Goal: Transaction & Acquisition: Purchase product/service

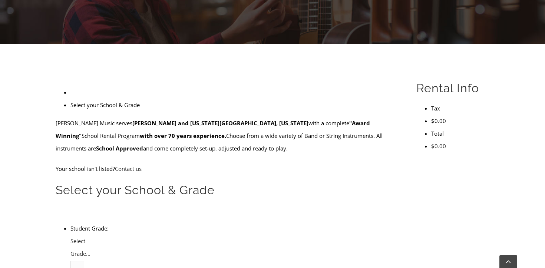
scroll to position [160, 0]
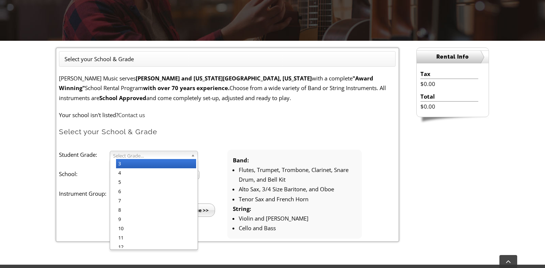
click at [137, 153] on span "Select Grade..." at bounding box center [150, 155] width 75 height 9
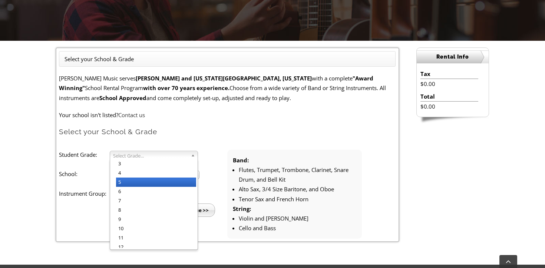
click at [137, 179] on li "5" at bounding box center [156, 182] width 80 height 9
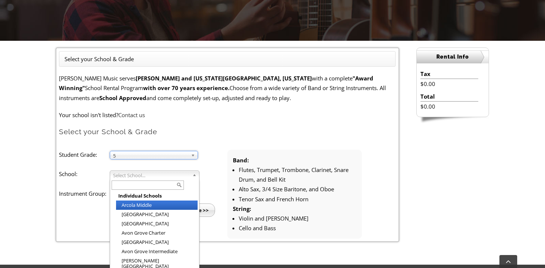
click at [137, 175] on span "Select School..." at bounding box center [151, 175] width 76 height 9
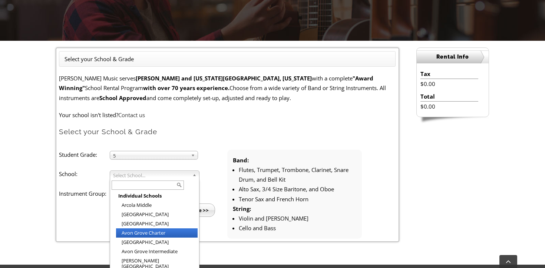
click at [169, 233] on li "Avon Grove Charter" at bounding box center [157, 233] width 82 height 9
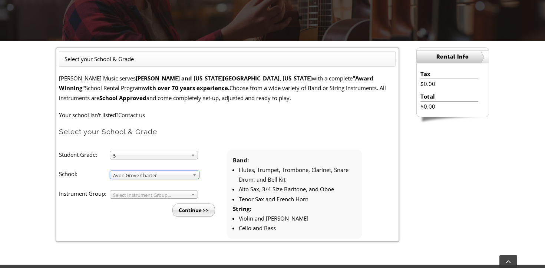
click at [149, 199] on li "Continue >>" at bounding box center [146, 208] width 162 height 18
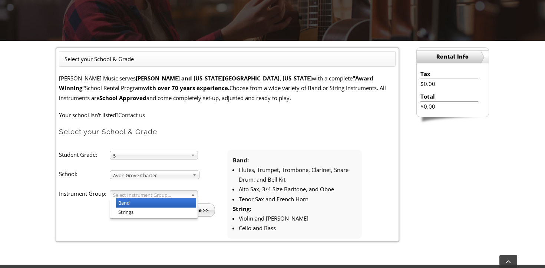
click at [149, 196] on span "Select Instrument Group..." at bounding box center [150, 195] width 75 height 9
click at [149, 201] on li "Band" at bounding box center [156, 202] width 80 height 9
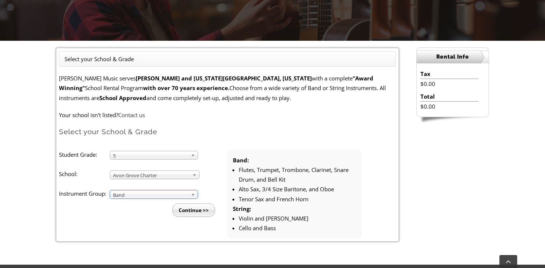
click at [193, 210] on input "Continue >>" at bounding box center [194, 210] width 43 height 13
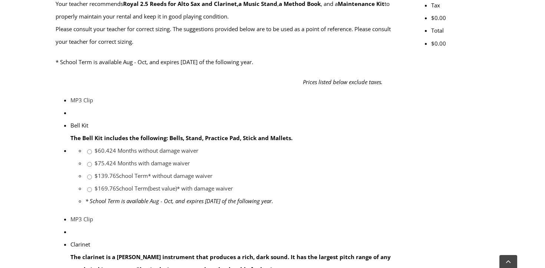
scroll to position [313, 0]
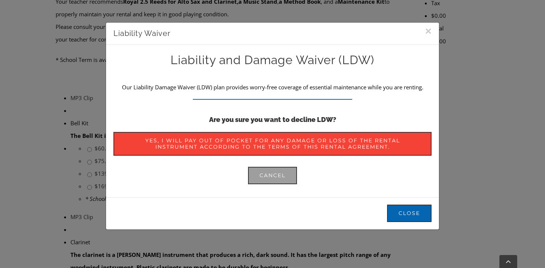
click at [283, 125] on div "Liability and Damage Waiver (LDW) Our Liability Damage Waiver (LDW) plan provid…" at bounding box center [273, 118] width 318 height 132
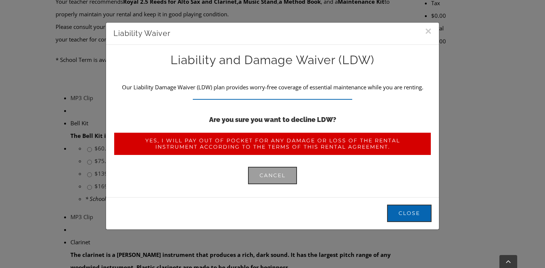
click at [284, 140] on span "Yes, I will pay out of pocket for any damage or loss of the rental instrument a…" at bounding box center [272, 144] width 295 height 13
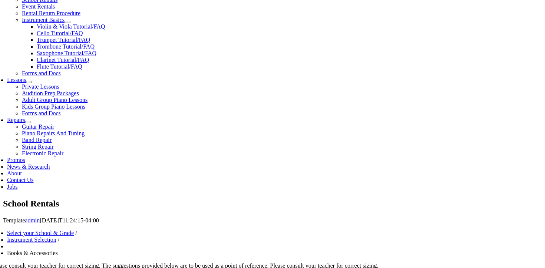
scroll to position [296, 0]
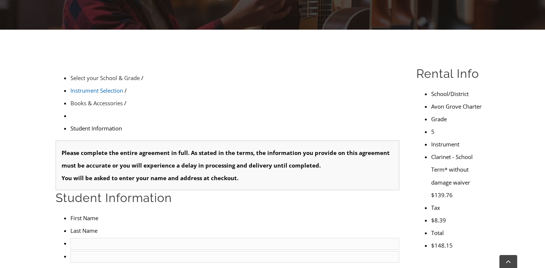
scroll to position [187, 0]
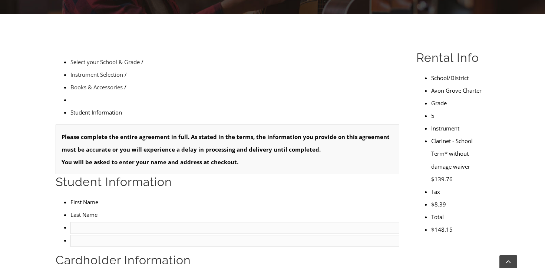
type input "1"
click at [99, 222] on input "text" at bounding box center [234, 228] width 329 height 12
type input "Kimberly"
type input "Tritz"
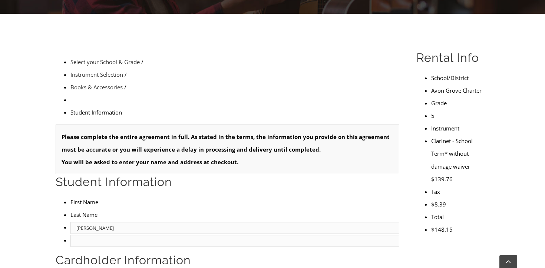
type input "4845744364"
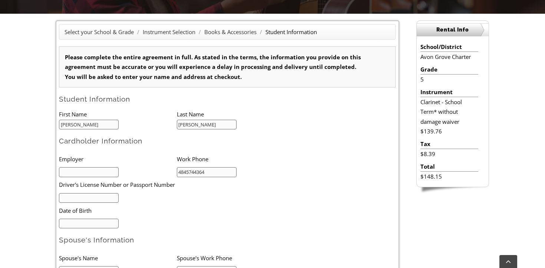
click at [106, 170] on input "text" at bounding box center [89, 172] width 60 height 10
type input "SAHM"
click at [80, 224] on input "mm/dd/yyyy" at bounding box center [89, 224] width 60 height 10
type input "10/13/1980"
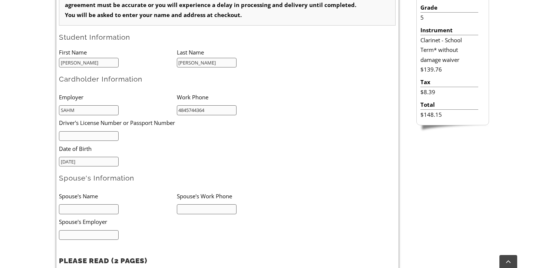
scroll to position [266, 0]
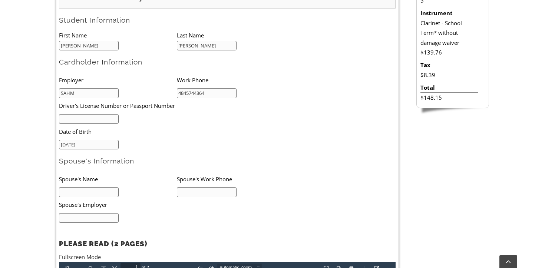
click at [99, 194] on input "text" at bounding box center [89, 192] width 60 height 10
type input "a"
type input "Andrew"
type input "T"
click at [102, 195] on input "Andrew" at bounding box center [89, 192] width 60 height 10
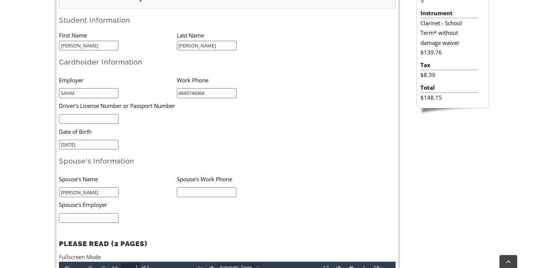
type input "Andrew Tritz"
type input "2156518140"
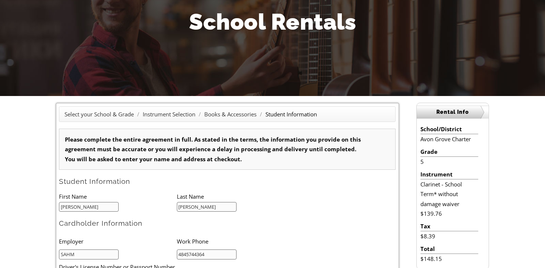
scroll to position [181, 0]
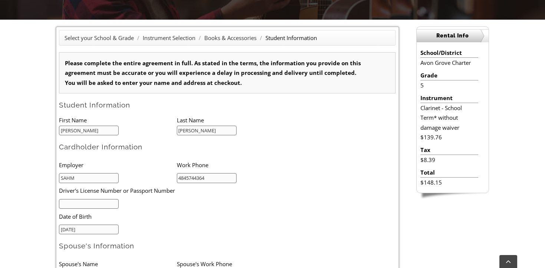
type input "Easttown Township"
click at [78, 208] on input "text" at bounding box center [89, 204] width 60 height 10
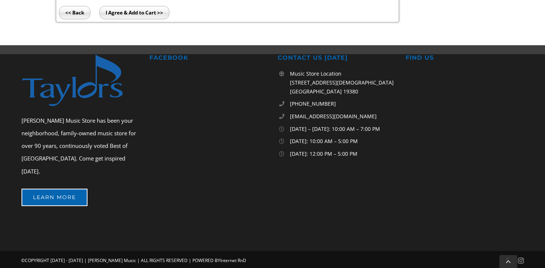
scroll to position [656, 0]
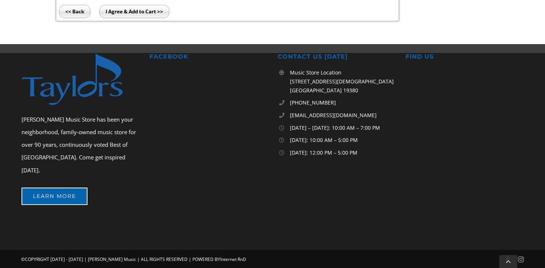
type input "25478360"
click at [157, 6] on input "I Agree & Add to Cart >>" at bounding box center [134, 11] width 70 height 13
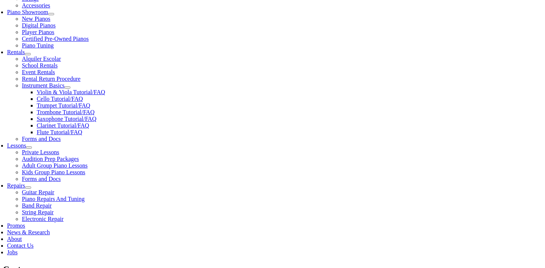
scroll to position [221, 0]
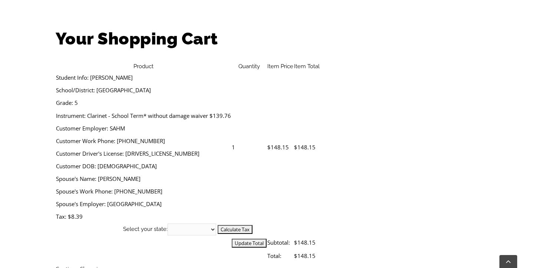
click at [216, 224] on select "[US_STATE] [US_STATE] [US_STATE] [US_STATE] [US_STATE] [US_STATE] [US_STATE] [U…" at bounding box center [192, 230] width 49 height 12
select select "PA"
click at [216, 224] on select "[US_STATE] [US_STATE] [US_STATE] [US_STATE] [US_STATE] [US_STATE] [US_STATE] [U…" at bounding box center [192, 230] width 49 height 12
click at [253, 225] on input "Calculate Tax" at bounding box center [235, 229] width 35 height 9
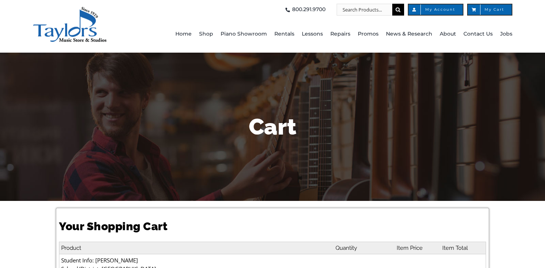
select select "PA"
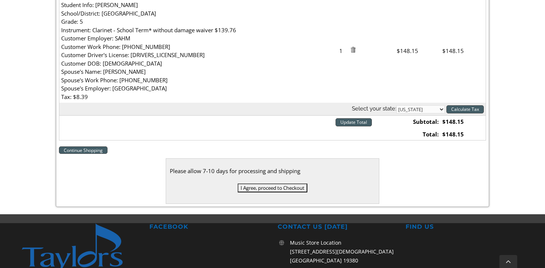
scroll to position [275, 0]
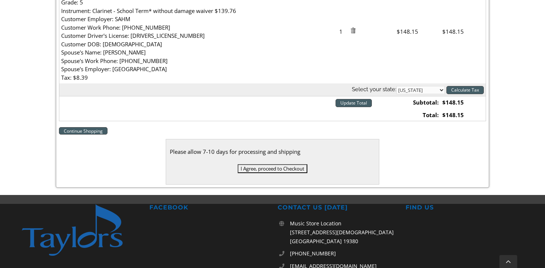
click at [276, 169] on input "I Agree, proceed to Checkout" at bounding box center [273, 168] width 70 height 9
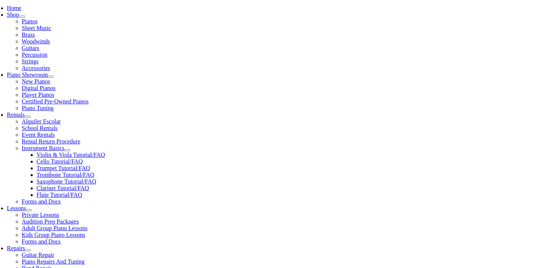
scroll to position [157, 0]
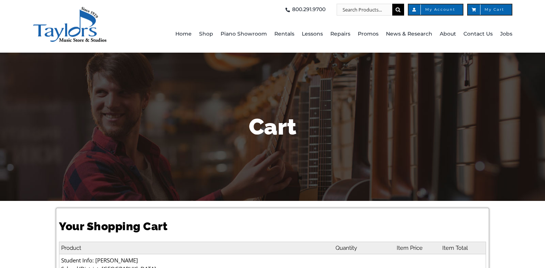
select select "PA"
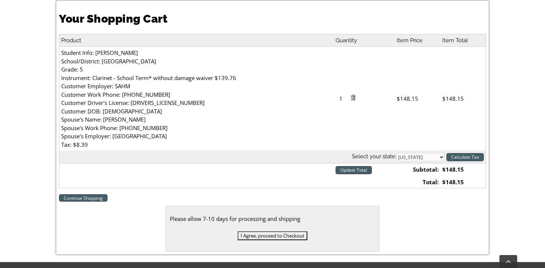
scroll to position [208, 0]
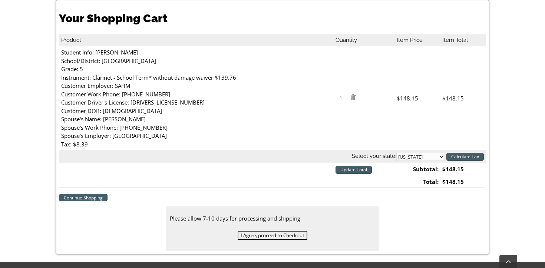
click at [291, 238] on input "I Agree, proceed to Checkout" at bounding box center [273, 235] width 70 height 9
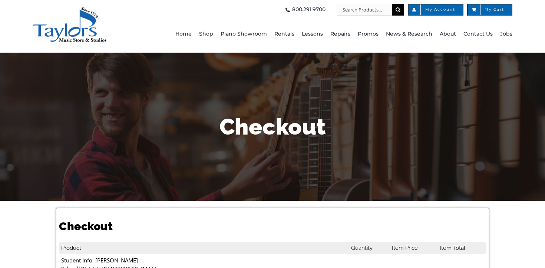
select select
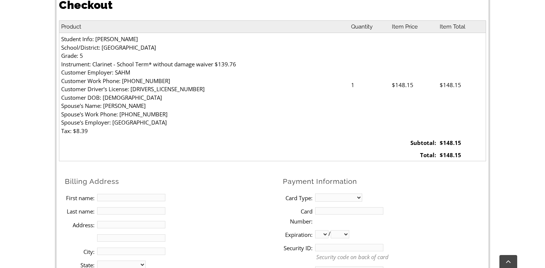
scroll to position [223, 0]
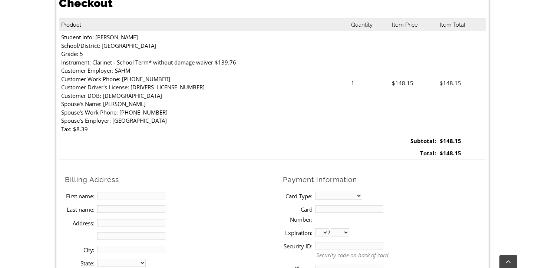
click at [114, 197] on input "First name:" at bounding box center [131, 195] width 68 height 7
type input "[PERSON_NAME]"
type input "[STREET_ADDRESS][PERSON_NAME]"
type input "[GEOGRAPHIC_DATA]"
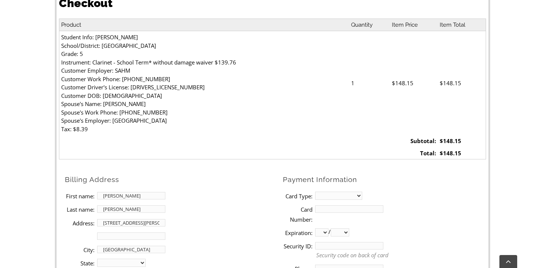
select select "PA"
type input "19320"
type input "4845744364"
type input "[PERSON_NAME][DOMAIN_NAME][EMAIL_ADDRESS][PERSON_NAME][DOMAIN_NAME]"
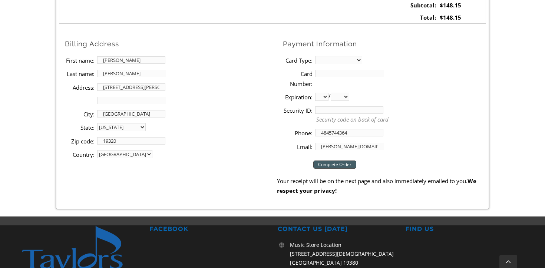
scroll to position [360, 0]
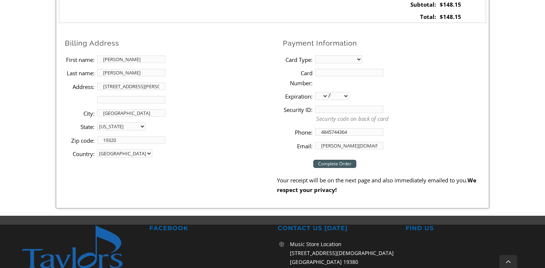
click at [341, 61] on select "MasterCard Visa American Express Discover" at bounding box center [338, 59] width 47 height 8
click at [315, 55] on select "MasterCard Visa American Express Discover" at bounding box center [338, 59] width 47 height 8
click at [335, 59] on select "MasterCard Visa American Express Discover" at bounding box center [338, 59] width 47 height 8
select select "mastercard"
click at [315, 55] on select "MasterCard Visa American Express Discover" at bounding box center [338, 59] width 47 height 8
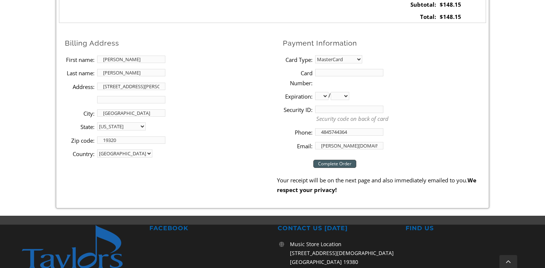
click at [330, 70] on input "Card Number:" at bounding box center [349, 72] width 68 height 7
type input "[CREDIT_CARD_NUMBER]"
select select "06"
select select "2030"
type input "625"
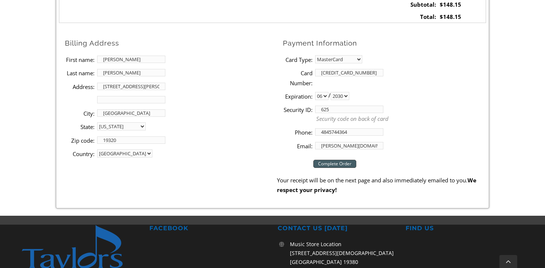
click at [341, 164] on input "Complete Order" at bounding box center [334, 164] width 43 height 8
